Goal: Information Seeking & Learning: Learn about a topic

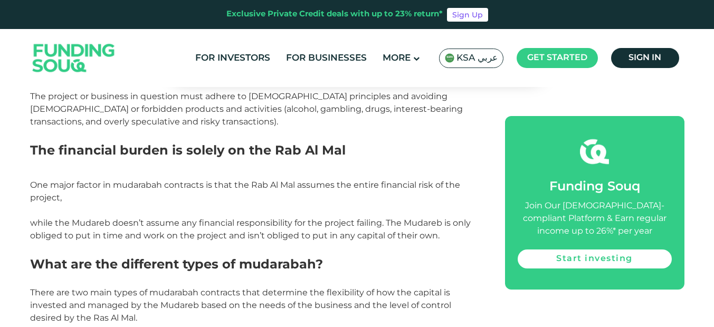
scroll to position [686, 0]
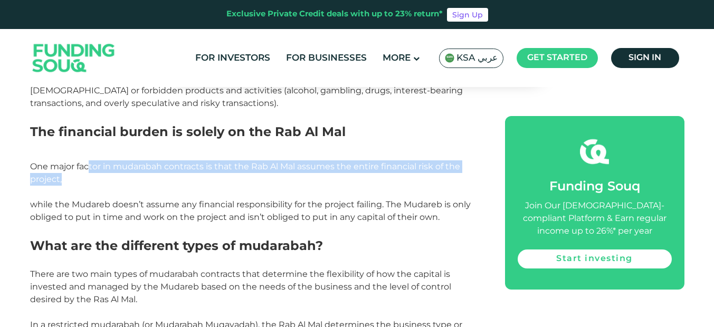
drag, startPoint x: 88, startPoint y: 166, endPoint x: 147, endPoint y: 179, distance: 59.9
click at [145, 179] on p "One major factor in mudarabah contracts is that the Rab Al Mal assumes the enti…" at bounding box center [255, 172] width 451 height 25
click at [148, 179] on p "One major factor in mudarabah contracts is that the Rab Al Mal assumes the enti…" at bounding box center [255, 172] width 451 height 25
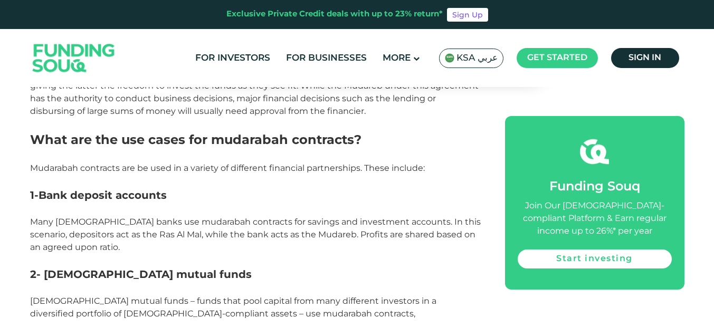
scroll to position [1056, 0]
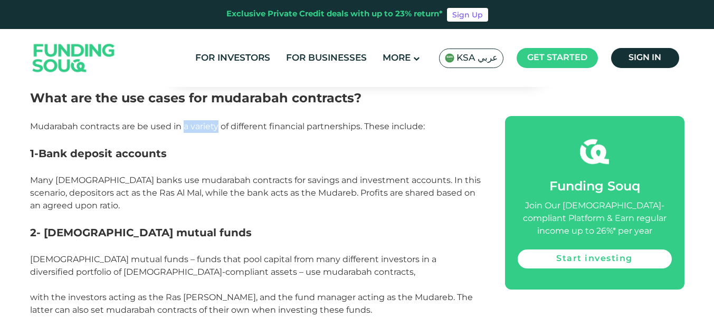
drag, startPoint x: 218, startPoint y: 131, endPoint x: 184, endPoint y: 124, distance: 35.1
click at [184, 124] on span "Mudarabah contracts are be used in a variety of different financial partnership…" at bounding box center [227, 126] width 395 height 10
drag, startPoint x: 219, startPoint y: 125, endPoint x: 5, endPoint y: 126, distance: 213.3
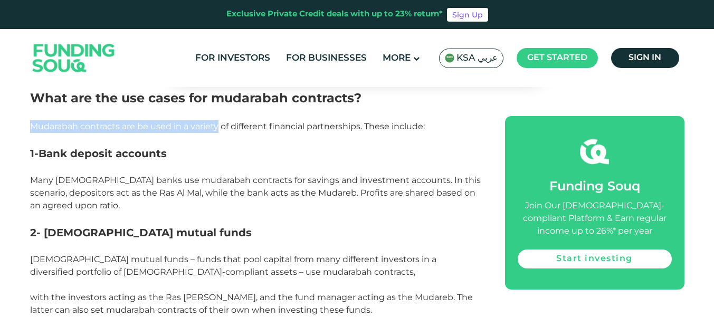
drag, startPoint x: 29, startPoint y: 126, endPoint x: 230, endPoint y: 132, distance: 200.7
click at [230, 132] on p "Mudarabah contracts are be used in a variety of different financial partnership…" at bounding box center [255, 126] width 451 height 13
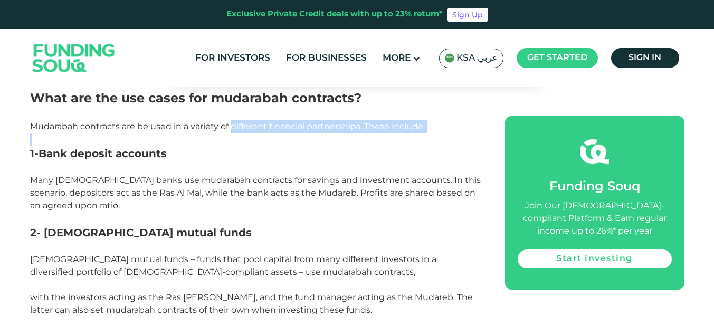
drag, startPoint x: 232, startPoint y: 128, endPoint x: 405, endPoint y: 136, distance: 173.3
click at [405, 136] on div "Mudarabah contracts are one of the main types of [DEMOGRAPHIC_DATA] finance con…" at bounding box center [255, 312] width 451 height 1739
click at [433, 130] on p "Mudarabah contracts are be used in a variety of different financial partnership…" at bounding box center [255, 126] width 451 height 13
drag, startPoint x: 434, startPoint y: 130, endPoint x: 198, endPoint y: 132, distance: 236.0
click at [198, 132] on p "Mudarabah contracts are be used in a variety of different financial partnership…" at bounding box center [255, 126] width 451 height 13
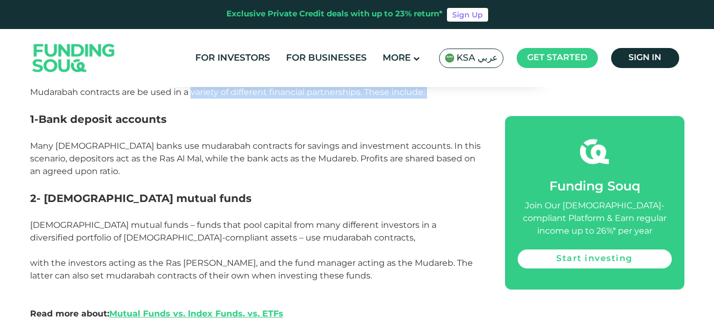
scroll to position [1109, 0]
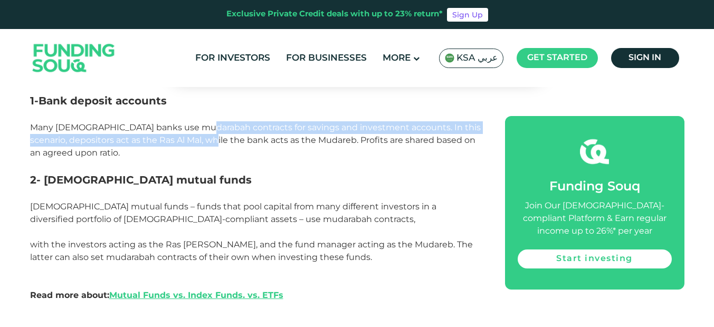
drag, startPoint x: 194, startPoint y: 131, endPoint x: 220, endPoint y: 145, distance: 30.0
click at [220, 145] on span "Many [DEMOGRAPHIC_DATA] banks use mudarabah contracts for savings and investmen…" at bounding box center [255, 139] width 451 height 35
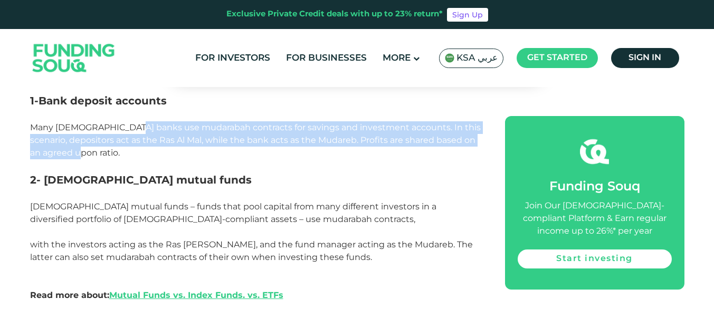
drag, startPoint x: 222, startPoint y: 154, endPoint x: 122, endPoint y: 128, distance: 102.7
click at [122, 128] on p "Many [DEMOGRAPHIC_DATA] banks use mudarabah contracts for savings and investmen…" at bounding box center [255, 140] width 451 height 38
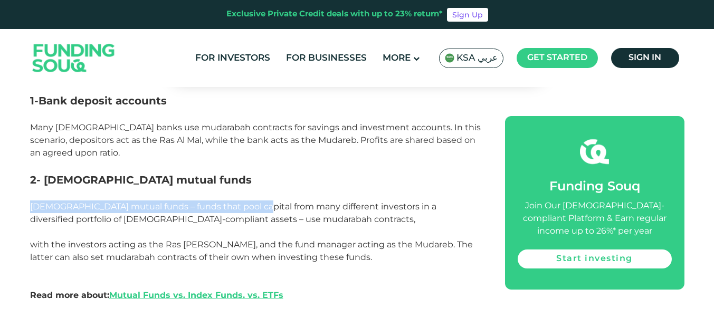
drag, startPoint x: 304, startPoint y: 198, endPoint x: 243, endPoint y: 202, distance: 61.3
click at [244, 202] on div "Mudarabah contracts are one of the main types of [DEMOGRAPHIC_DATA] finance con…" at bounding box center [255, 259] width 451 height 1739
click at [226, 207] on span "[DEMOGRAPHIC_DATA] mutual funds – funds that pool capital from many different i…" at bounding box center [233, 213] width 406 height 23
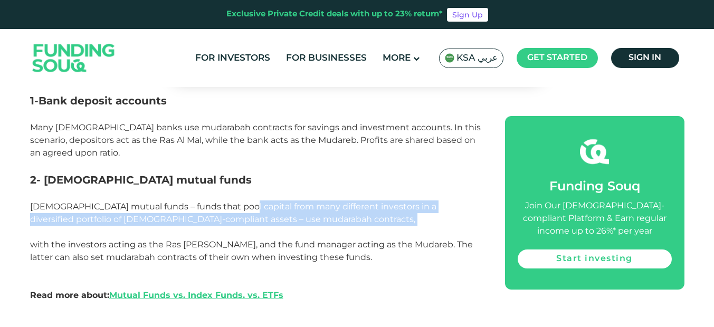
drag, startPoint x: 227, startPoint y: 209, endPoint x: 286, endPoint y: 224, distance: 61.2
click at [286, 224] on p "[DEMOGRAPHIC_DATA] mutual funds – funds that pool capital from many different i…" at bounding box center [255, 213] width 451 height 25
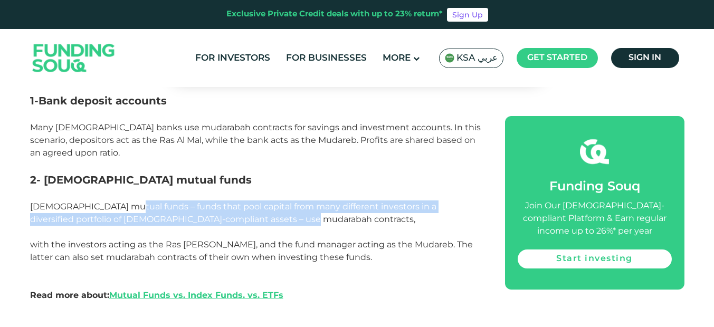
drag, startPoint x: 250, startPoint y: 218, endPoint x: 121, endPoint y: 207, distance: 129.2
click at [121, 207] on p "[DEMOGRAPHIC_DATA] mutual funds – funds that pool capital from many different i…" at bounding box center [255, 213] width 451 height 25
click at [121, 207] on span "[DEMOGRAPHIC_DATA] mutual funds – funds that pool capital from many different i…" at bounding box center [233, 213] width 406 height 23
drag, startPoint x: 121, startPoint y: 207, endPoint x: 279, endPoint y: 216, distance: 158.6
click at [276, 216] on p "[DEMOGRAPHIC_DATA] mutual funds – funds that pool capital from many different i…" at bounding box center [255, 213] width 451 height 25
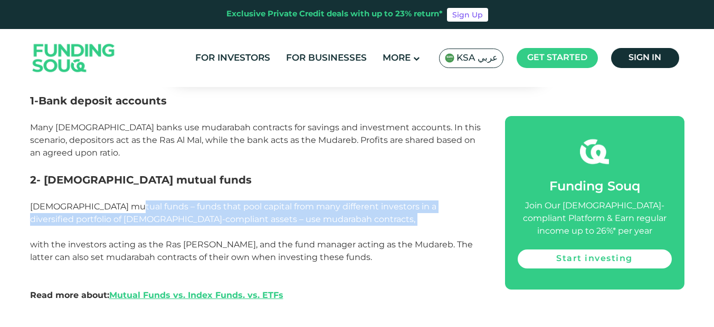
click at [279, 216] on p "[DEMOGRAPHIC_DATA] mutual funds – funds that pool capital from many different i…" at bounding box center [255, 213] width 451 height 25
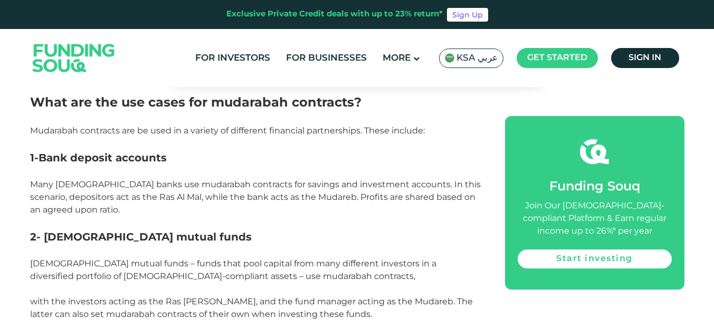
scroll to position [1056, 0]
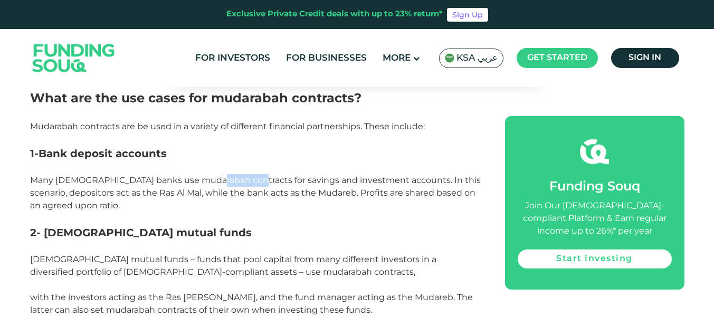
drag, startPoint x: 205, startPoint y: 182, endPoint x: 247, endPoint y: 186, distance: 41.9
click at [243, 181] on span "Many [DEMOGRAPHIC_DATA] banks use mudarabah contracts for savings and investmen…" at bounding box center [255, 192] width 451 height 35
click at [251, 190] on span "Many [DEMOGRAPHIC_DATA] banks use mudarabah contracts for savings and investmen…" at bounding box center [255, 192] width 451 height 35
click at [218, 181] on span "Many [DEMOGRAPHIC_DATA] banks use mudarabah contracts for savings and investmen…" at bounding box center [255, 192] width 451 height 35
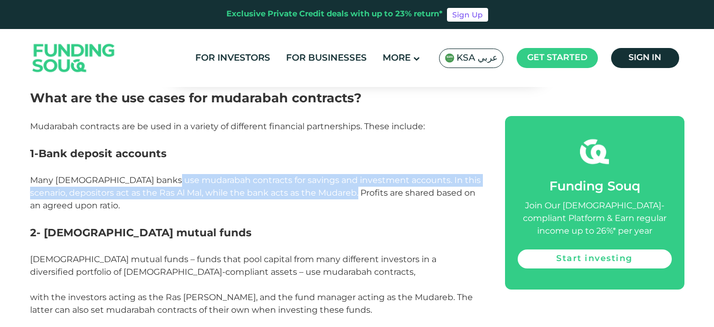
drag, startPoint x: 164, startPoint y: 186, endPoint x: 357, endPoint y: 187, distance: 193.7
click at [357, 187] on p "Many [DEMOGRAPHIC_DATA] banks use mudarabah contracts for savings and investmen…" at bounding box center [255, 193] width 451 height 38
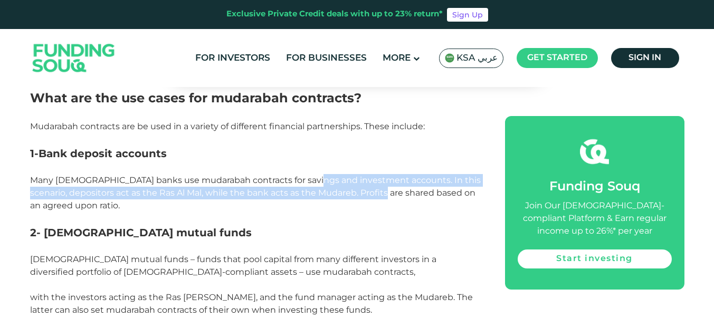
drag, startPoint x: 389, startPoint y: 189, endPoint x: 299, endPoint y: 186, distance: 89.8
click at [299, 186] on p "Many [DEMOGRAPHIC_DATA] banks use mudarabah contracts for savings and investmen…" at bounding box center [255, 193] width 451 height 38
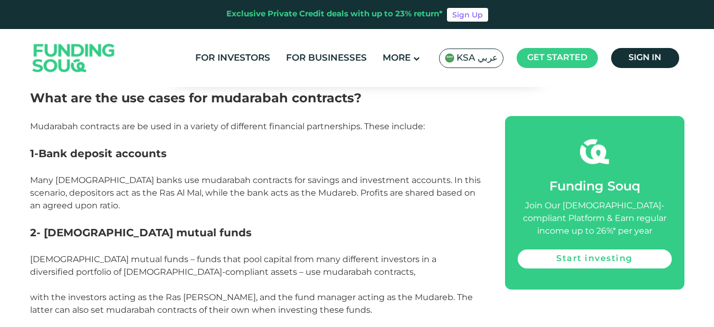
click at [299, 186] on p "Many [DEMOGRAPHIC_DATA] banks use mudarabah contracts for savings and investmen…" at bounding box center [255, 193] width 451 height 38
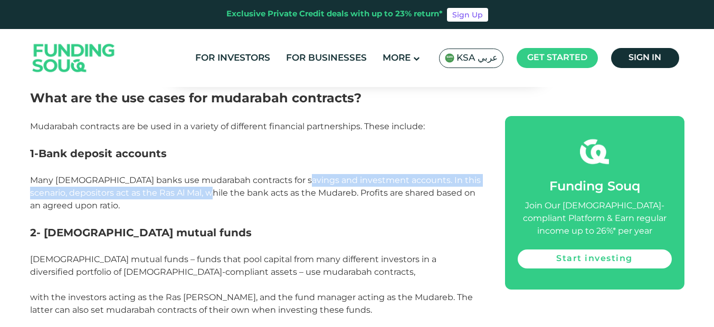
drag, startPoint x: 292, startPoint y: 185, endPoint x: 211, endPoint y: 196, distance: 82.0
click at [211, 195] on span "Many [DEMOGRAPHIC_DATA] banks use mudarabah contracts for savings and investmen…" at bounding box center [255, 192] width 451 height 35
click at [211, 196] on span "Many [DEMOGRAPHIC_DATA] banks use mudarabah contracts for savings and investmen…" at bounding box center [255, 192] width 451 height 35
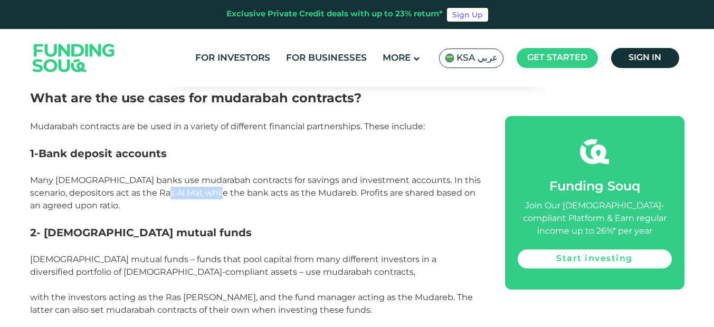
drag, startPoint x: 211, startPoint y: 196, endPoint x: 169, endPoint y: 195, distance: 41.2
click at [169, 195] on span "Many [DEMOGRAPHIC_DATA] banks use mudarabah contracts for savings and investmen…" at bounding box center [255, 192] width 451 height 35
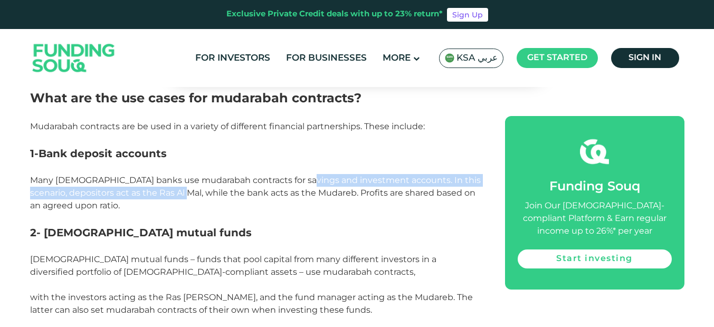
drag, startPoint x: 169, startPoint y: 195, endPoint x: 313, endPoint y: 191, distance: 143.6
click at [308, 185] on span "Many [DEMOGRAPHIC_DATA] banks use mudarabah contracts for savings and investmen…" at bounding box center [255, 192] width 451 height 35
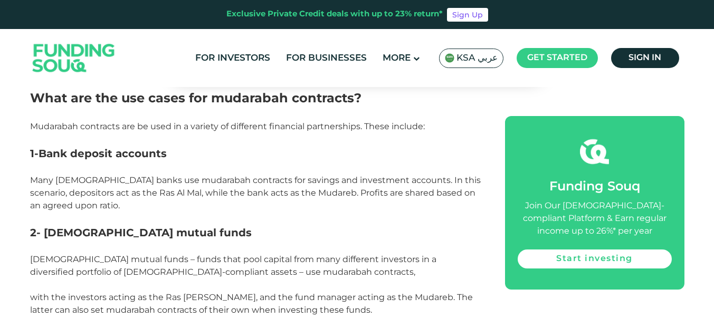
click at [317, 195] on span "Many [DEMOGRAPHIC_DATA] banks use mudarabah contracts for savings and investmen…" at bounding box center [255, 192] width 451 height 35
drag, startPoint x: 317, startPoint y: 195, endPoint x: 242, endPoint y: 197, distance: 74.5
click at [244, 195] on span "Many [DEMOGRAPHIC_DATA] banks use mudarabah contracts for savings and investmen…" at bounding box center [255, 192] width 451 height 35
click at [231, 202] on p "Many [DEMOGRAPHIC_DATA] banks use mudarabah contracts for savings and investmen…" at bounding box center [255, 193] width 451 height 38
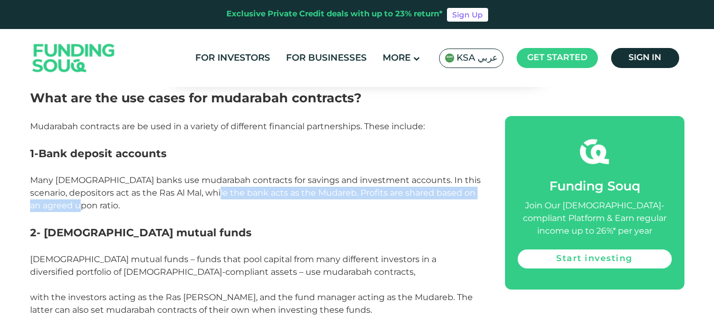
drag, startPoint x: 225, startPoint y: 192, endPoint x: 246, endPoint y: 201, distance: 23.2
click at [246, 201] on p "Many [DEMOGRAPHIC_DATA] banks use mudarabah contracts for savings and investmen…" at bounding box center [255, 193] width 451 height 38
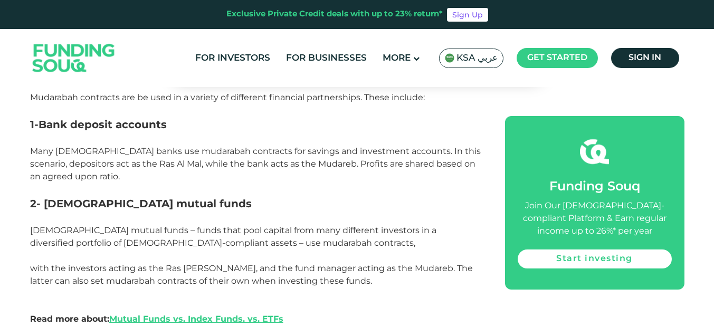
scroll to position [1109, 0]
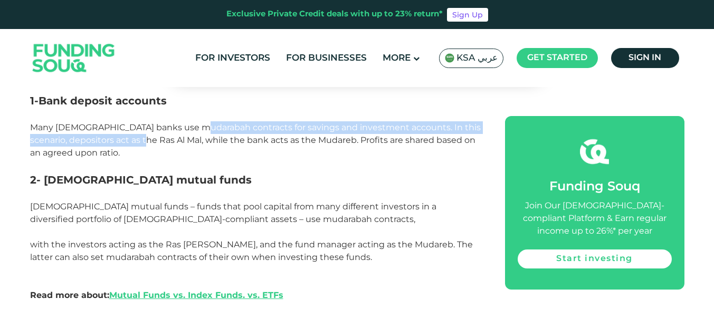
drag, startPoint x: 148, startPoint y: 145, endPoint x: 193, endPoint y: 131, distance: 46.3
click at [193, 131] on span "Many [DEMOGRAPHIC_DATA] banks use mudarabah contracts for savings and investmen…" at bounding box center [255, 139] width 451 height 35
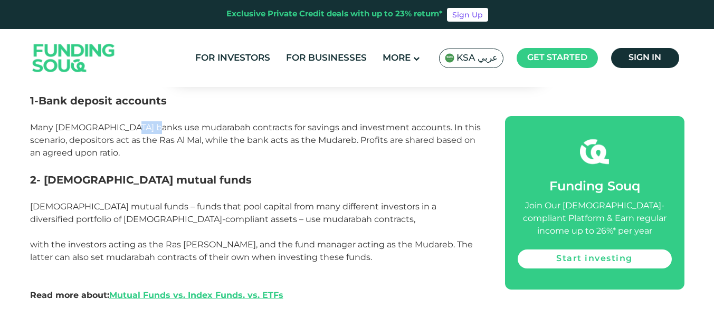
drag, startPoint x: 139, startPoint y: 128, endPoint x: 118, endPoint y: 128, distance: 21.1
click at [118, 128] on span "Many [DEMOGRAPHIC_DATA] banks use mudarabah contracts for savings and investmen…" at bounding box center [255, 139] width 451 height 35
drag, startPoint x: 172, startPoint y: 128, endPoint x: 257, endPoint y: 132, distance: 84.6
click at [251, 130] on span "Many [DEMOGRAPHIC_DATA] banks use mudarabah contracts for savings and investmen…" at bounding box center [255, 139] width 451 height 35
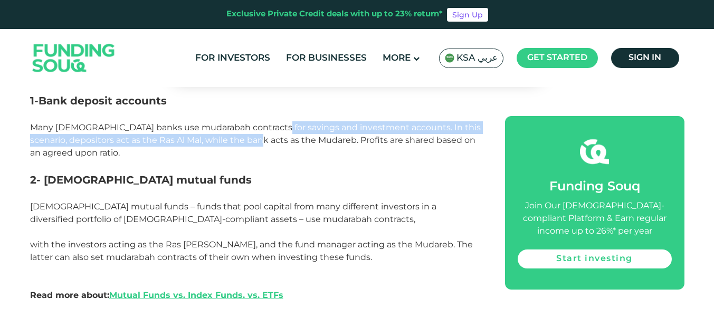
click at [269, 133] on p "Many [DEMOGRAPHIC_DATA] banks use mudarabah contracts for savings and investmen…" at bounding box center [255, 140] width 451 height 38
click at [315, 133] on p "Many [DEMOGRAPHIC_DATA] banks use mudarabah contracts for savings and investmen…" at bounding box center [255, 140] width 451 height 38
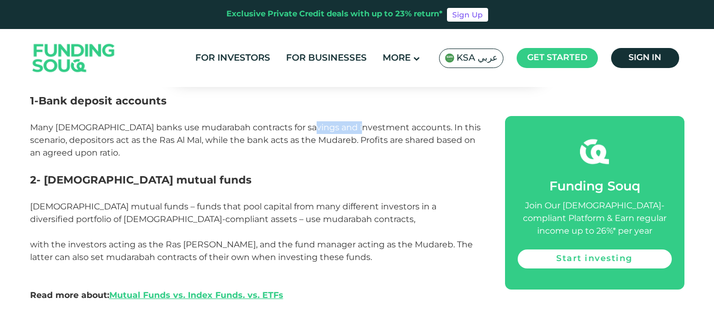
click at [315, 133] on p "Many [DEMOGRAPHIC_DATA] banks use mudarabah contracts for savings and investmen…" at bounding box center [255, 140] width 451 height 38
click at [266, 127] on span "Many [DEMOGRAPHIC_DATA] banks use mudarabah contracts for savings and investmen…" at bounding box center [255, 139] width 451 height 35
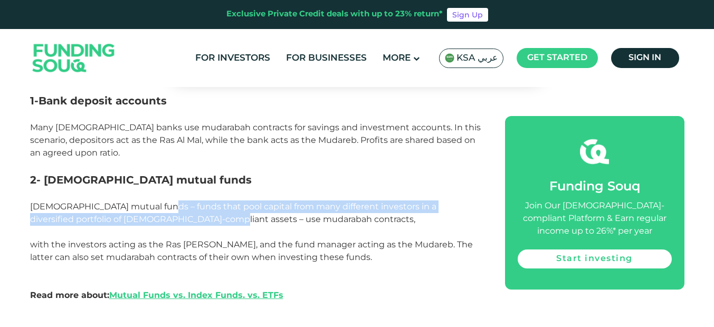
drag, startPoint x: 154, startPoint y: 212, endPoint x: 206, endPoint y: 220, distance: 53.5
click at [184, 226] on p "[DEMOGRAPHIC_DATA] mutual funds – funds that pool capital from many different i…" at bounding box center [255, 213] width 451 height 25
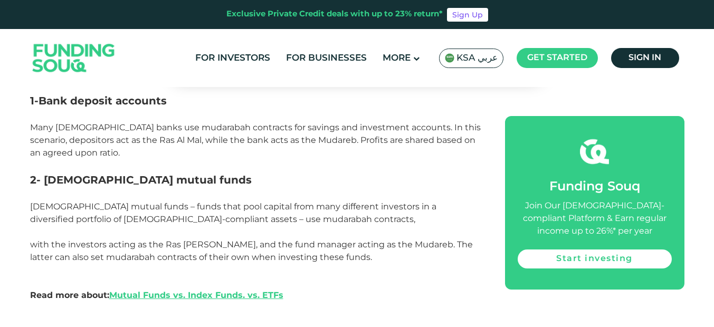
click at [215, 218] on span "[DEMOGRAPHIC_DATA] mutual funds – funds that pool capital from many different i…" at bounding box center [233, 213] width 406 height 23
